Goal: Transaction & Acquisition: Purchase product/service

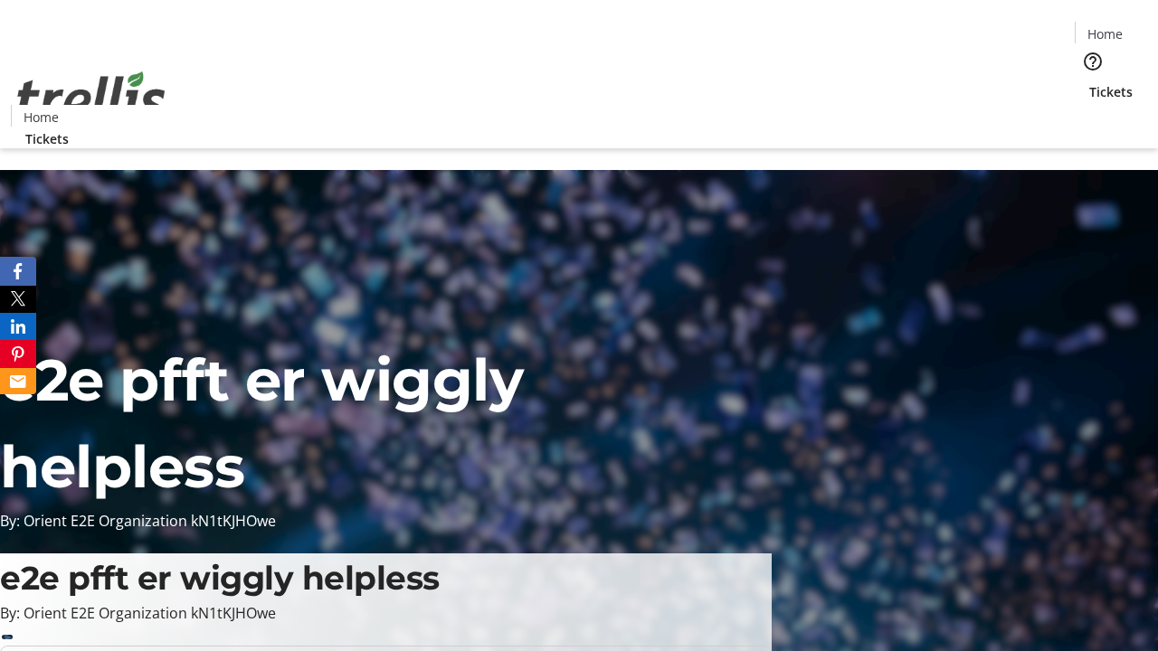
click at [1089, 82] on span "Tickets" at bounding box center [1110, 91] width 43 height 19
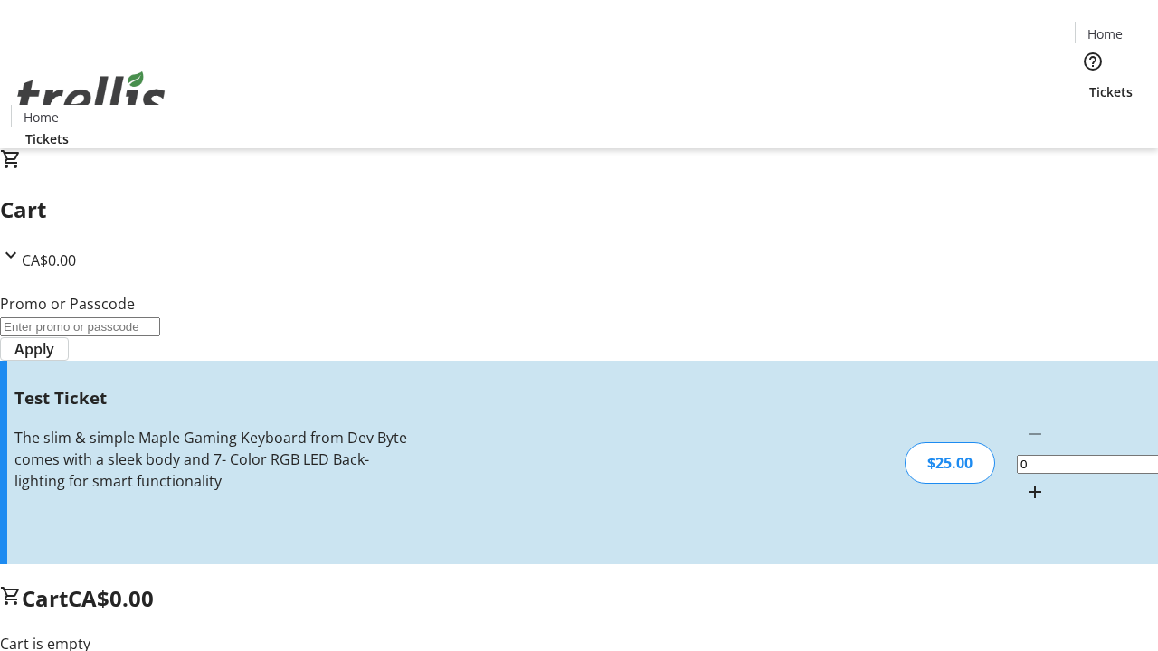
click at [1024, 481] on mat-icon "Increment by one" at bounding box center [1035, 492] width 22 height 22
type input "1"
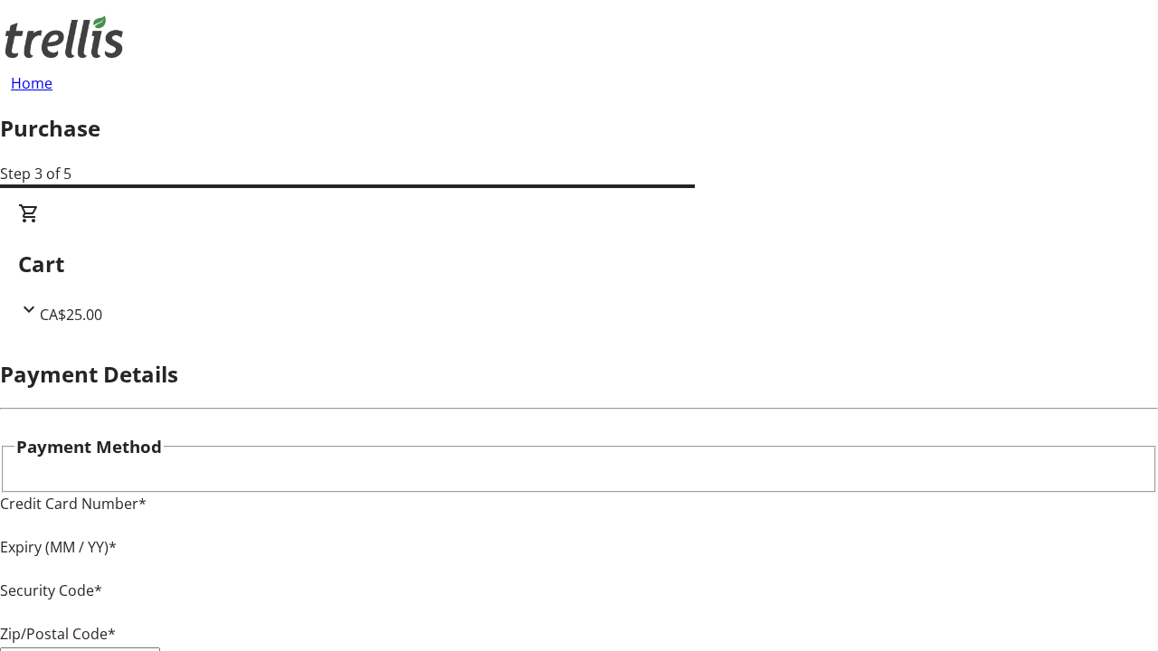
type input "V1Y 0C2"
